Goal: Find specific page/section: Find specific page/section

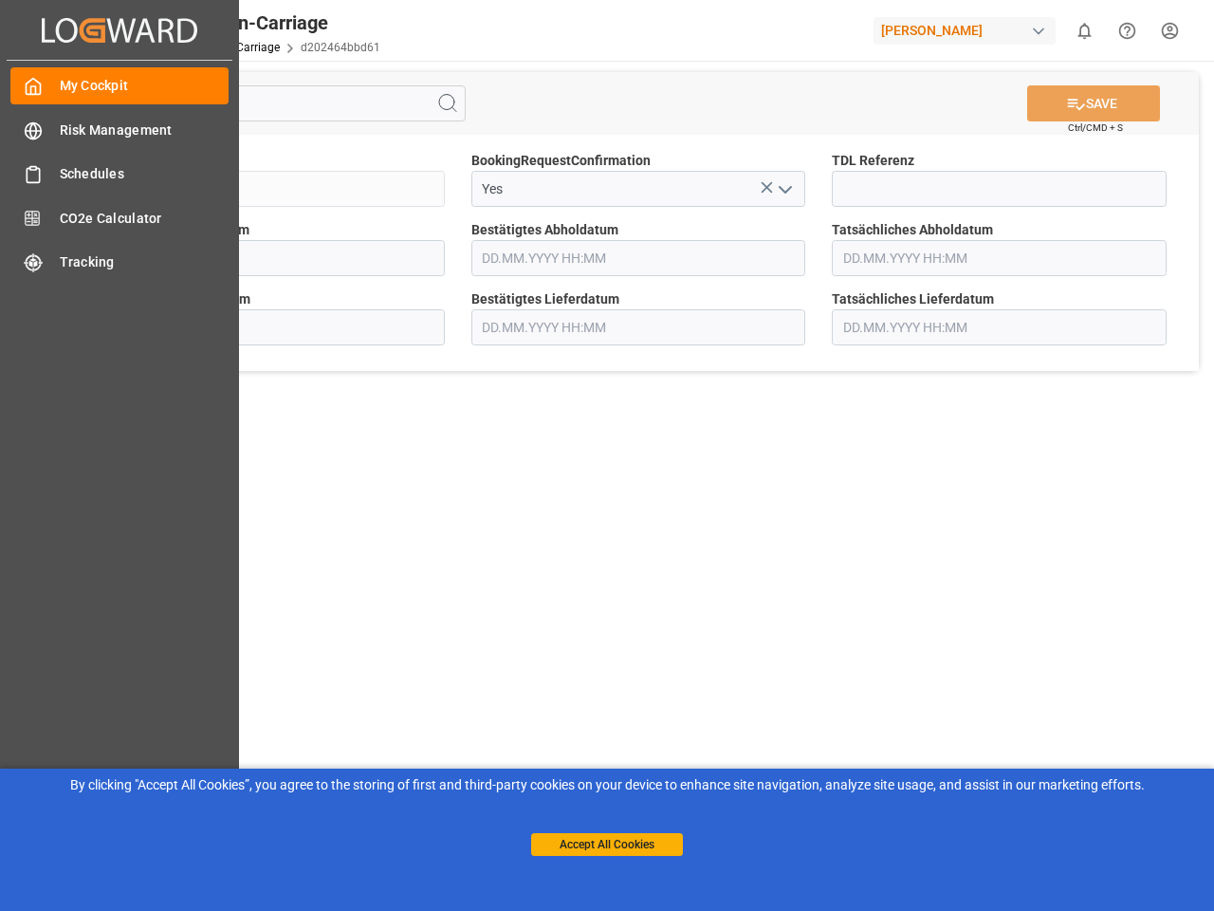
click at [607, 455] on main "SAVE Ctrl/CMD + S Sendung QKA25-010749 BookingRequestConfirmation Yes TDL Refer…" at bounding box center [638, 481] width 1144 height 840
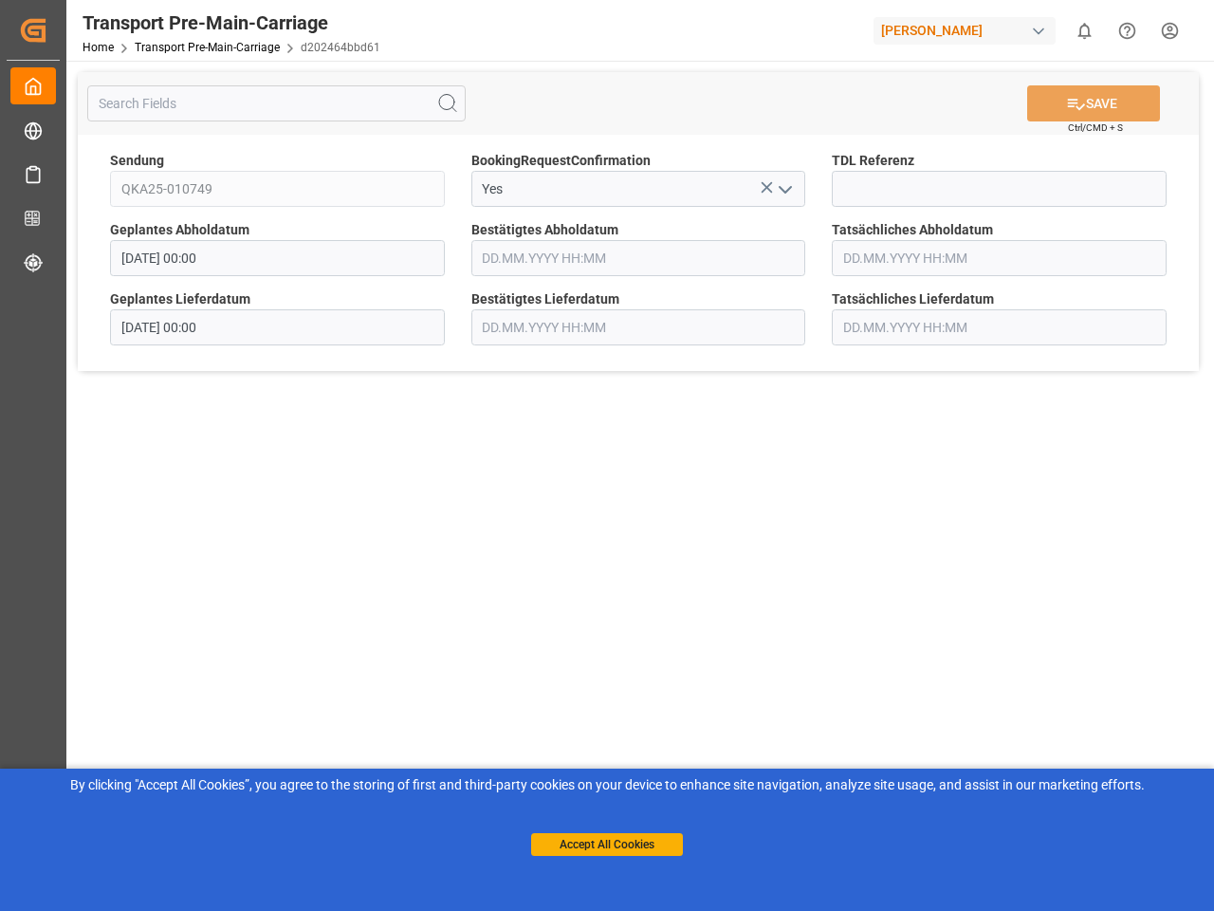
click at [47, 29] on icon "Created by potrace 1.15, written by [PERSON_NAME] [DATE]-[DATE]" at bounding box center [33, 30] width 28 height 30
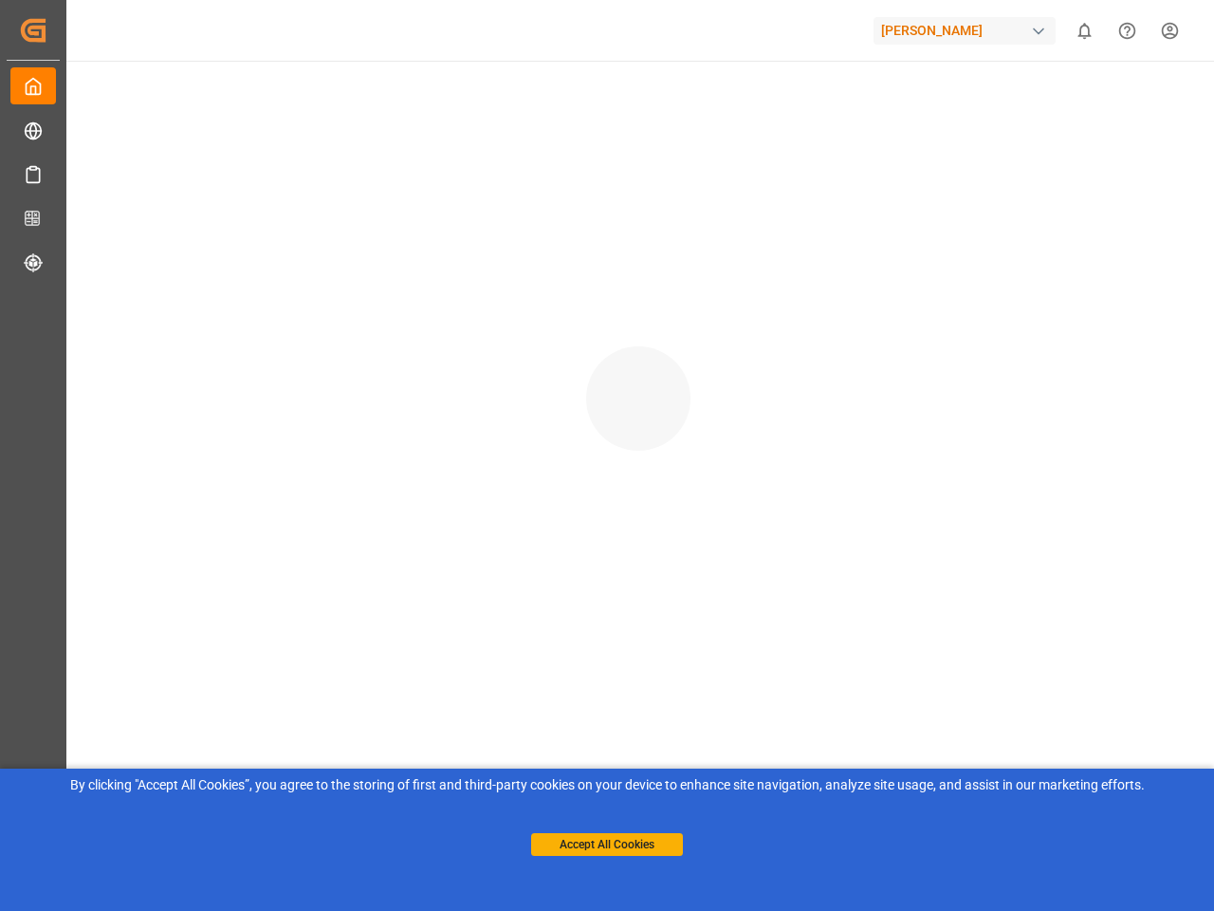
click at [969, 30] on div "[PERSON_NAME]" at bounding box center [965, 31] width 182 height 28
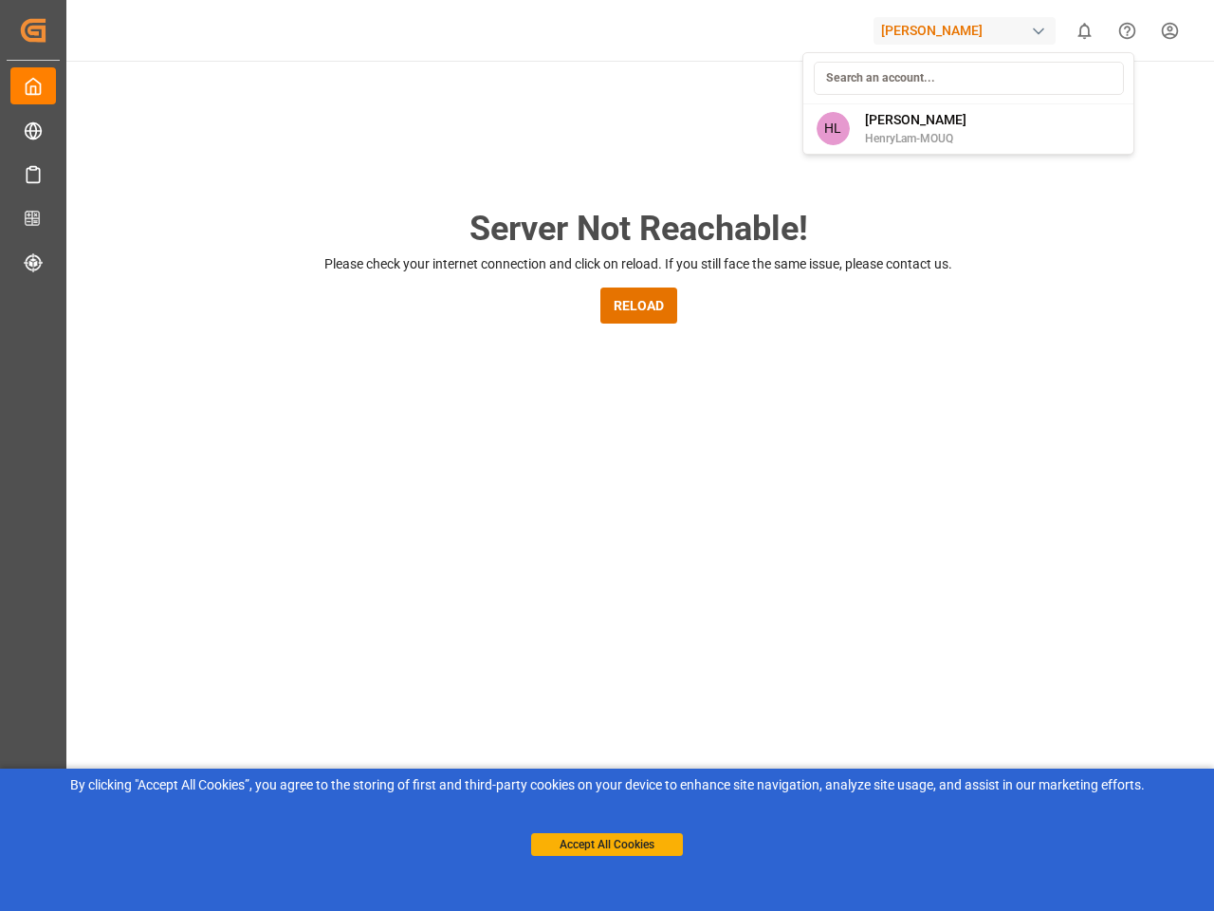
click at [1084, 30] on html "Created by potrace 1.15, written by [PERSON_NAME] [DATE]-[DATE] Created by potr…" at bounding box center [607, 455] width 1214 height 911
click at [1127, 30] on icon "Help Center" at bounding box center [1128, 31] width 20 height 20
click at [448, 103] on div "Server Not Reachable! Please check your internet connection and click on reload…" at bounding box center [639, 726] width 1152 height 1331
click at [1094, 103] on div "Server Not Reachable! Please check your internet connection and click on reload…" at bounding box center [639, 726] width 1152 height 1331
click at [767, 187] on div "Server Not Reachable! Please check your internet connection and click on reload…" at bounding box center [639, 726] width 1152 height 1331
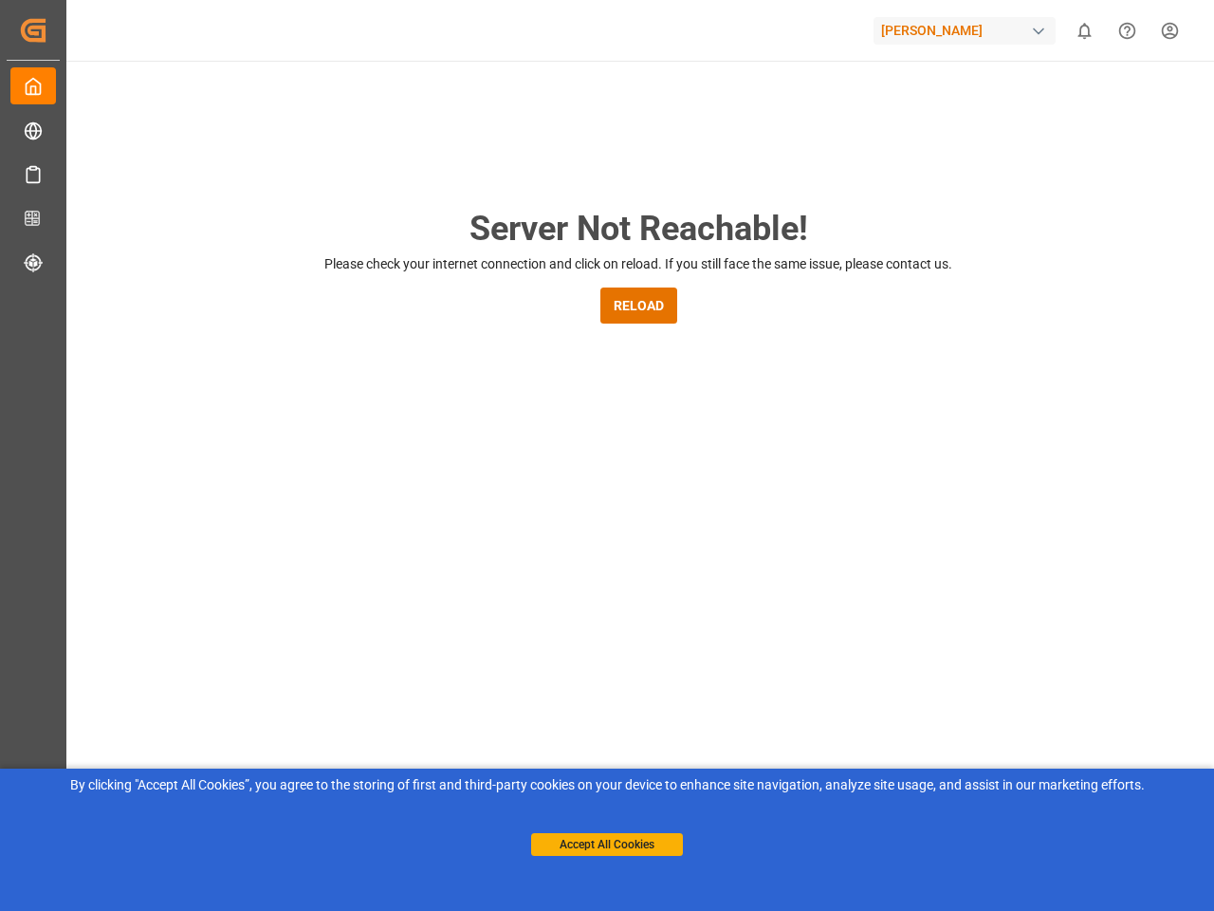
click at [785, 189] on div "Server Not Reachable! Please check your internet connection and click on reload…" at bounding box center [639, 726] width 1152 height 1331
click at [607, 844] on button "Accept All Cookies" at bounding box center [607, 844] width 152 height 23
